Goal: Information Seeking & Learning: Check status

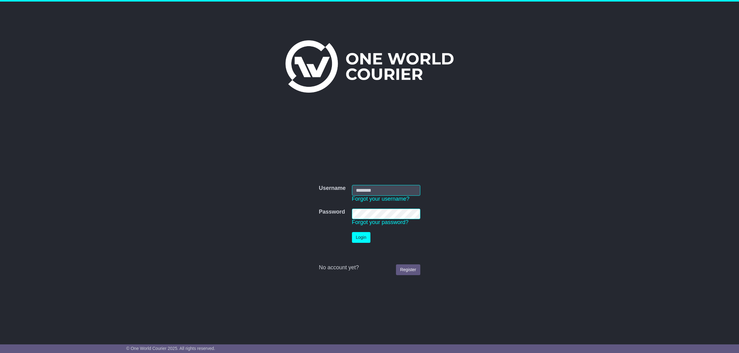
type input "**********"
click at [364, 240] on button "Login" at bounding box center [361, 237] width 18 height 11
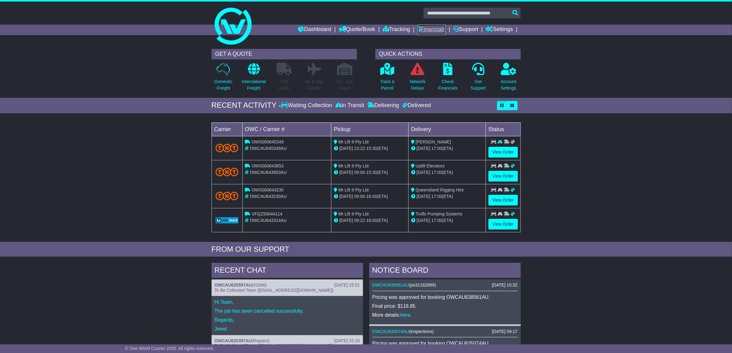
click at [422, 28] on link "Financials" at bounding box center [432, 30] width 28 height 10
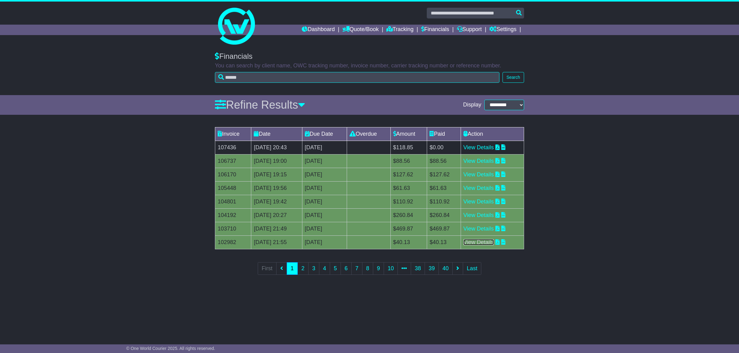
click at [484, 241] on link "View Details" at bounding box center [479, 242] width 31 height 6
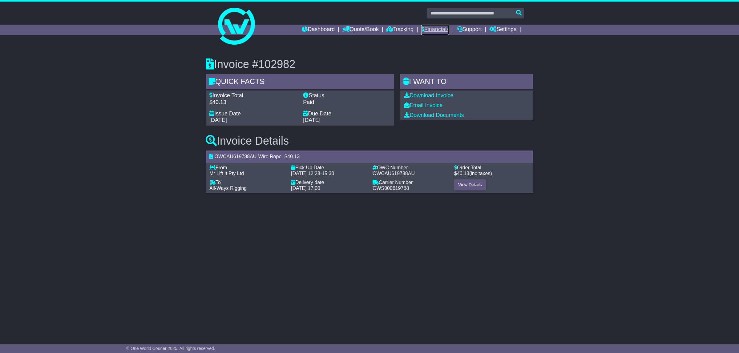
click at [438, 26] on link "Financials" at bounding box center [436, 30] width 28 height 10
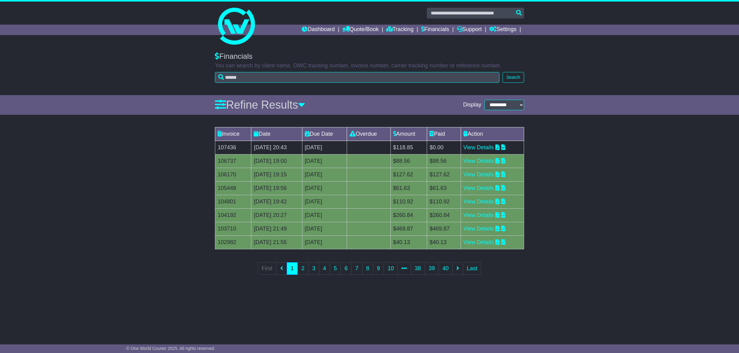
click at [278, 273] on ul "First 1 2 3 4 5 6 7 8 9 10 38 39 40 Last" at bounding box center [370, 269] width 224 height 13
click at [279, 271] on ul "First 1 2 3 4 5 6 7 8 9 10 38 39 40 Last" at bounding box center [370, 269] width 224 height 13
click at [482, 227] on link "View Details" at bounding box center [479, 229] width 31 height 6
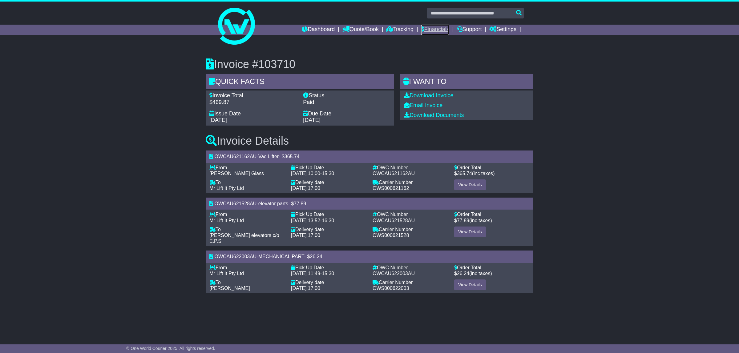
click at [437, 26] on link "Financials" at bounding box center [436, 30] width 28 height 10
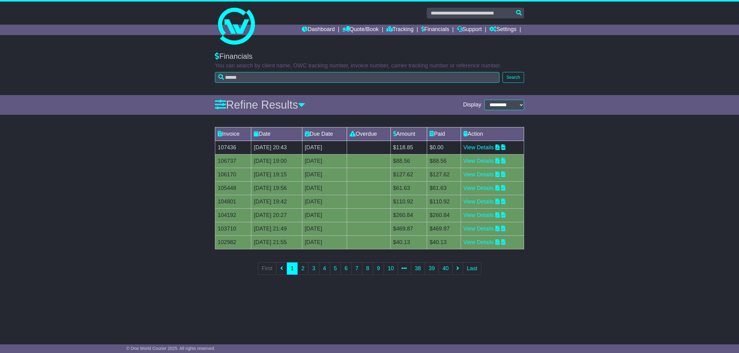
click at [278, 204] on td "07 Aug 2025 19:42" at bounding box center [276, 202] width 51 height 14
click at [476, 216] on link "View Details" at bounding box center [479, 215] width 31 height 6
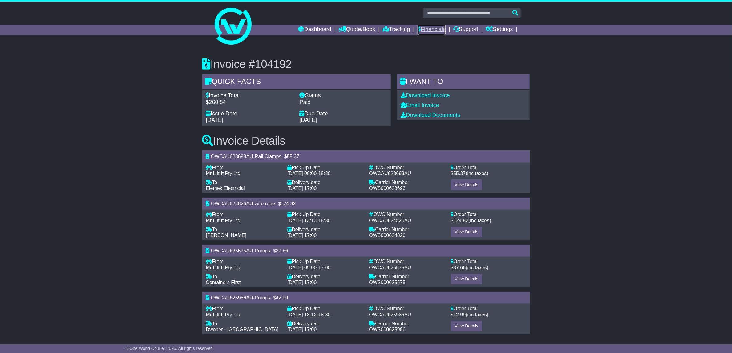
click at [434, 25] on link "Financials" at bounding box center [432, 30] width 28 height 10
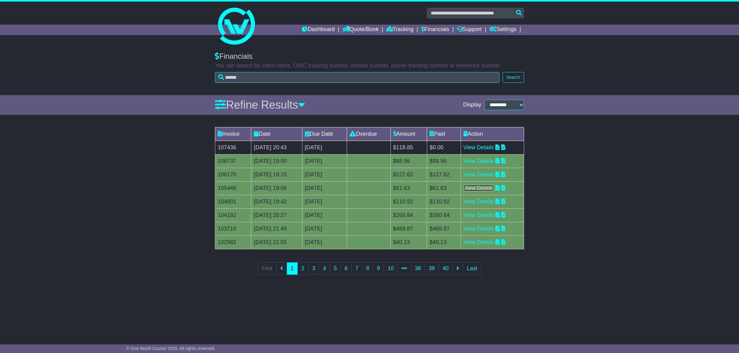
click at [494, 187] on link "View Details" at bounding box center [479, 188] width 31 height 6
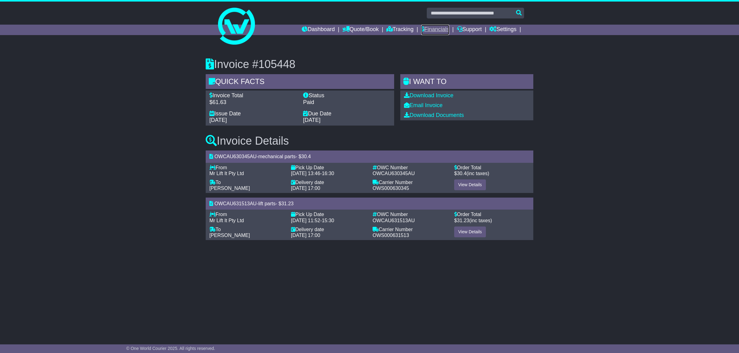
click at [440, 26] on link "Financials" at bounding box center [436, 30] width 28 height 10
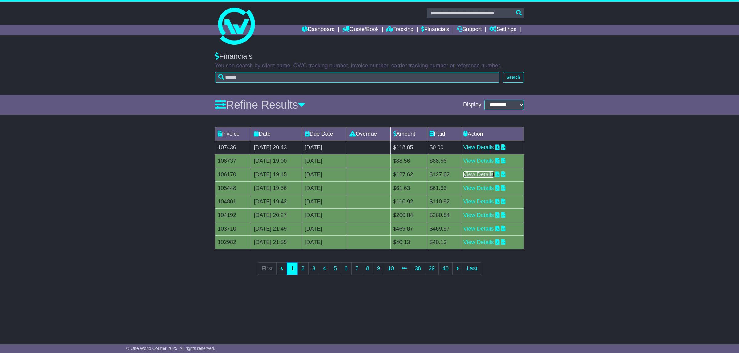
click at [483, 174] on link "View Details" at bounding box center [479, 175] width 31 height 6
